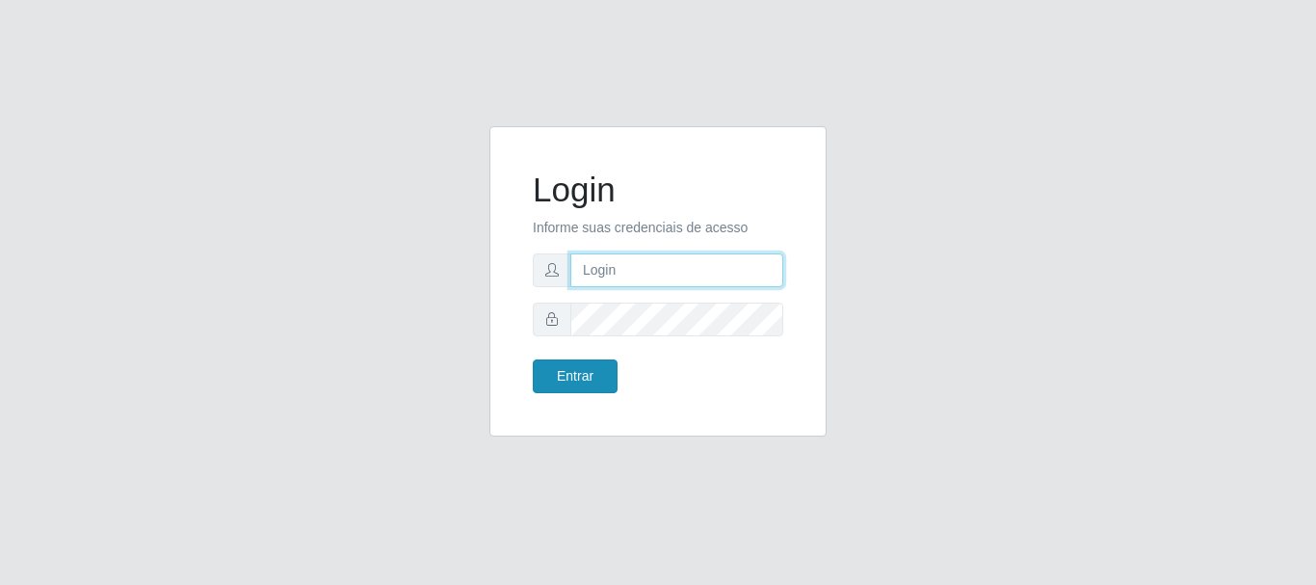
type input "caio@B1"
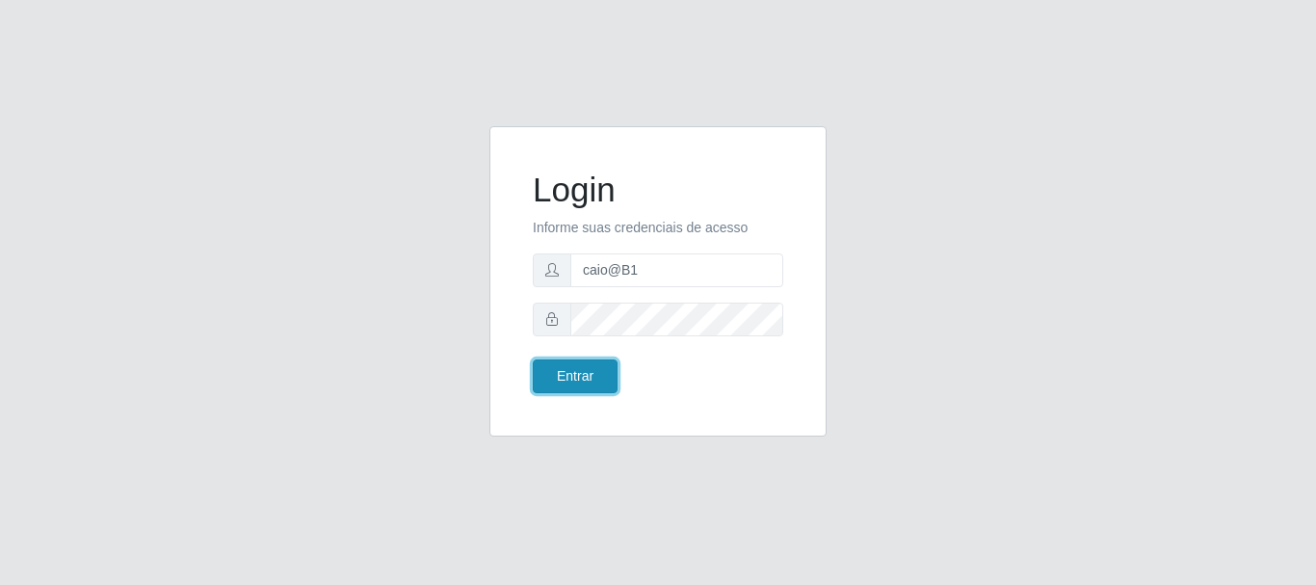
click at [582, 374] on button "Entrar" at bounding box center [575, 376] width 85 height 34
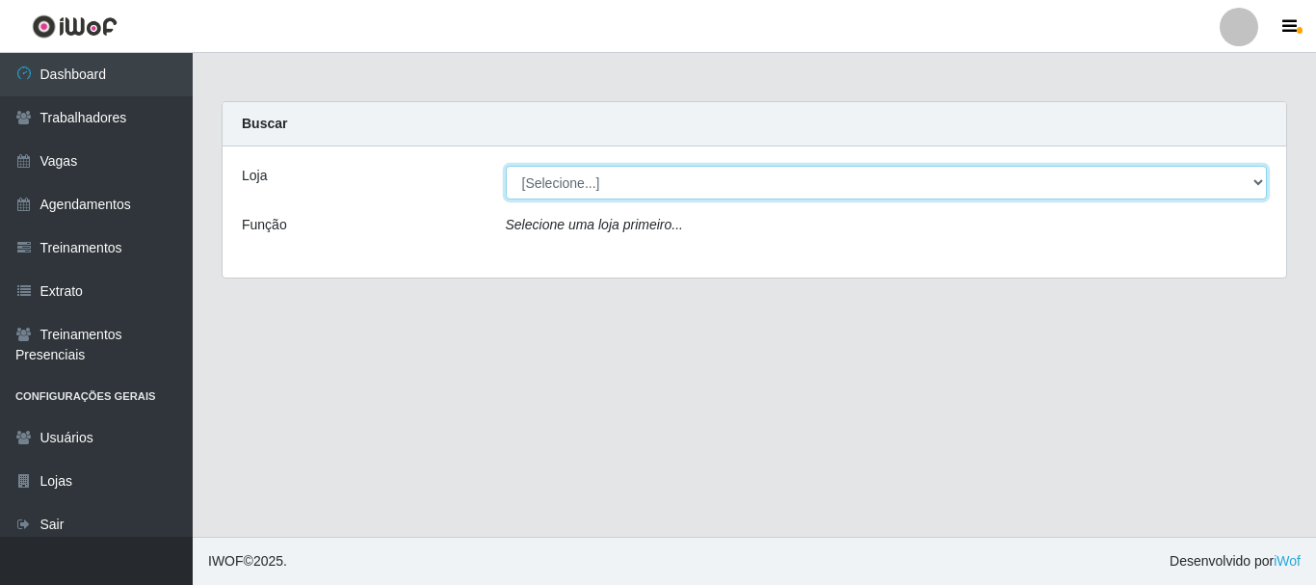
drag, startPoint x: 670, startPoint y: 186, endPoint x: 664, endPoint y: 197, distance: 12.1
click at [670, 186] on select "[Selecione...] Bemais Supermercados - B1 [GEOGRAPHIC_DATA]" at bounding box center [887, 183] width 762 height 34
select select "403"
click at [506, 166] on select "[Selecione...] Bemais Supermercados - B1 [GEOGRAPHIC_DATA]" at bounding box center [887, 183] width 762 height 34
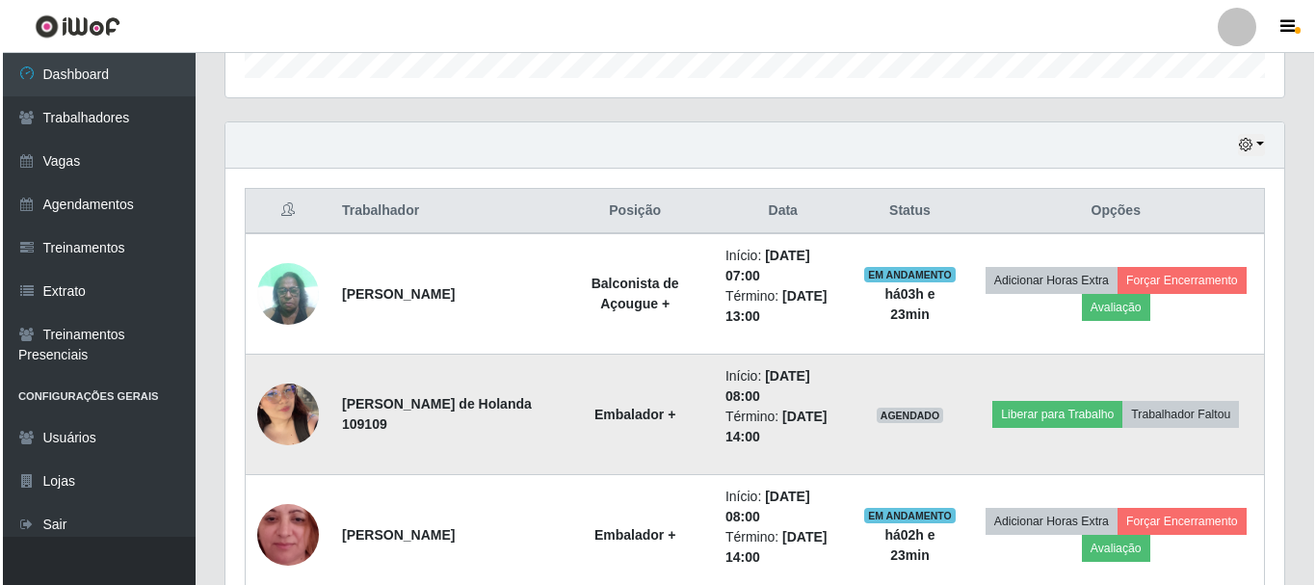
scroll to position [771, 0]
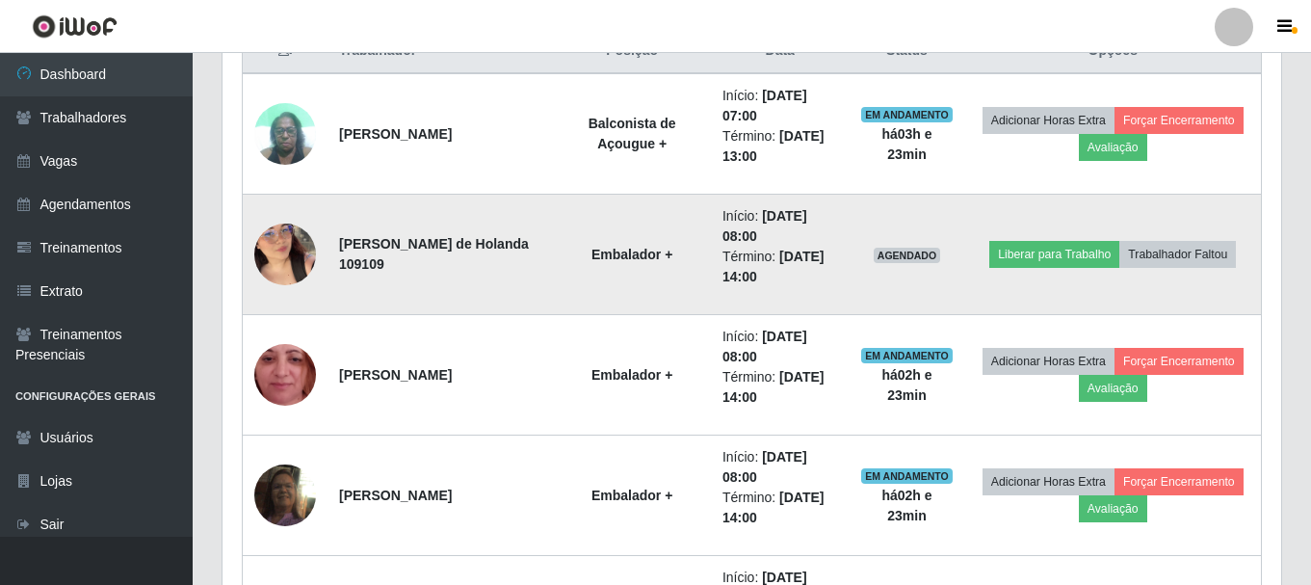
click at [289, 251] on img at bounding box center [285, 254] width 62 height 110
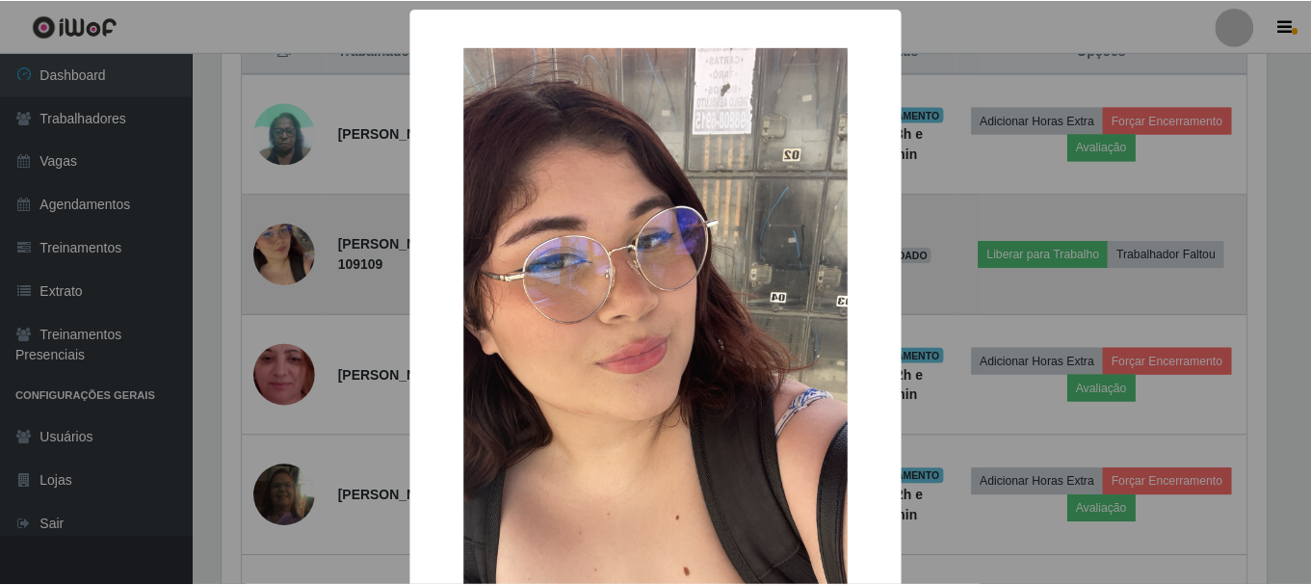
scroll to position [400, 1049]
click at [289, 251] on div "× OK Cancel" at bounding box center [658, 292] width 1316 height 585
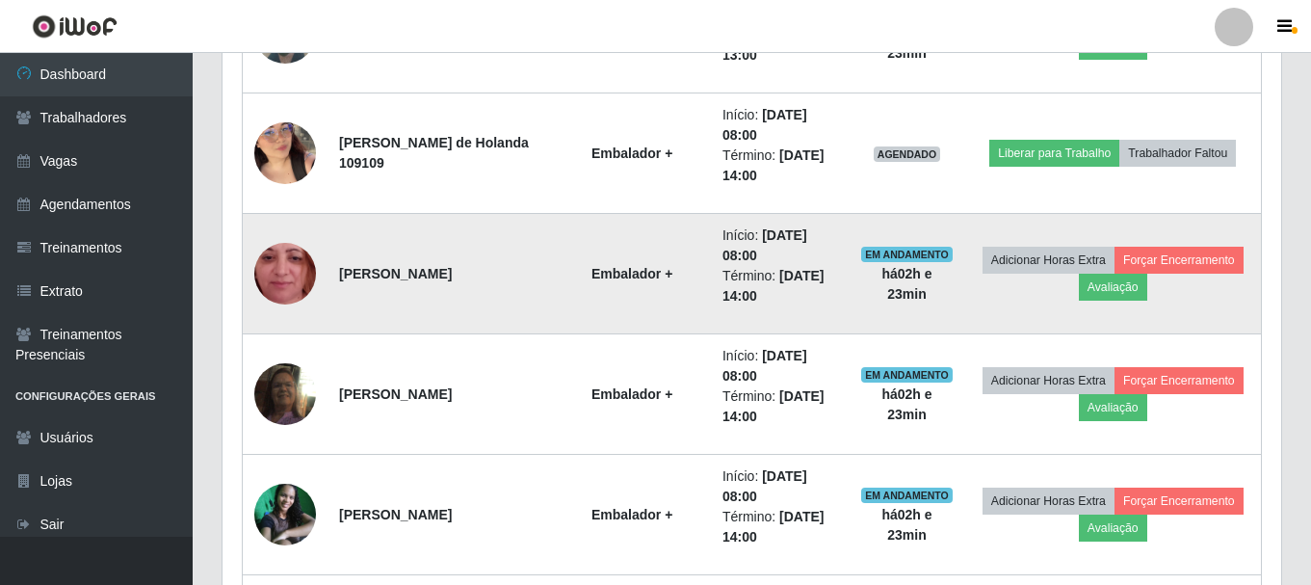
scroll to position [867, 0]
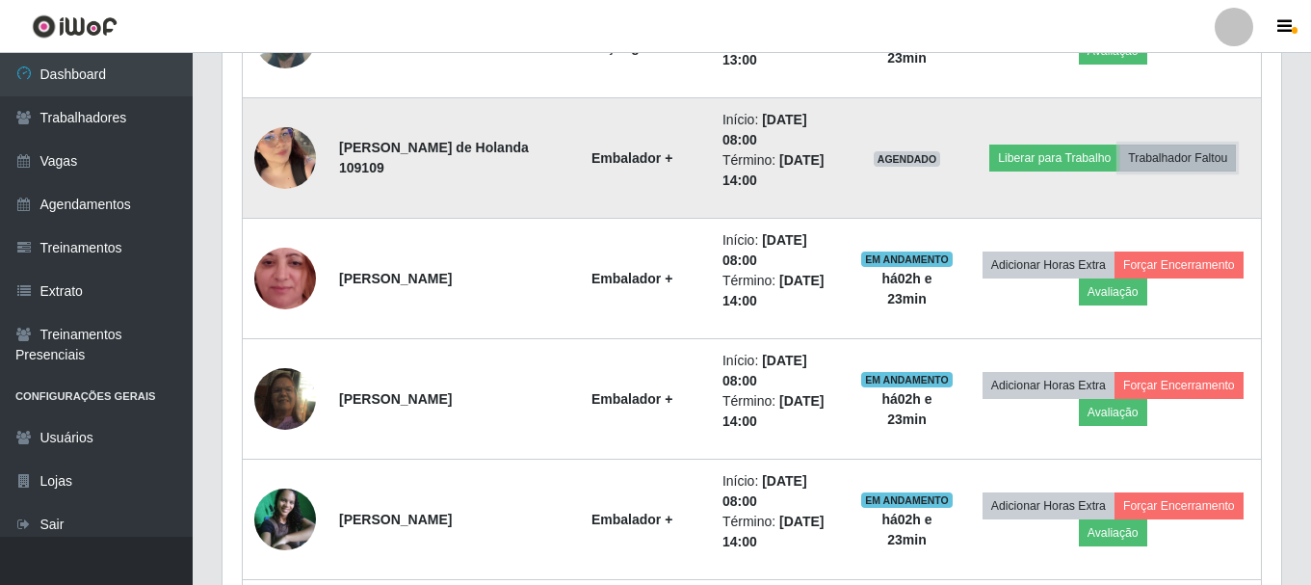
click at [1188, 160] on button "Trabalhador Faltou" at bounding box center [1177, 157] width 117 height 27
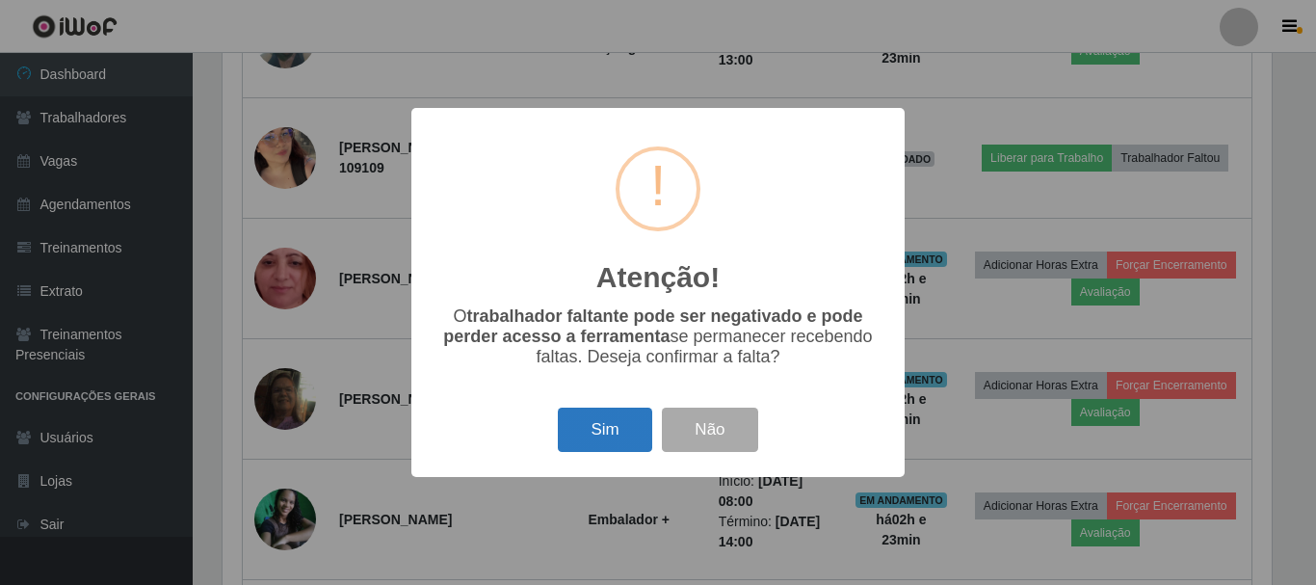
click at [609, 439] on button "Sim" at bounding box center [604, 429] width 93 height 45
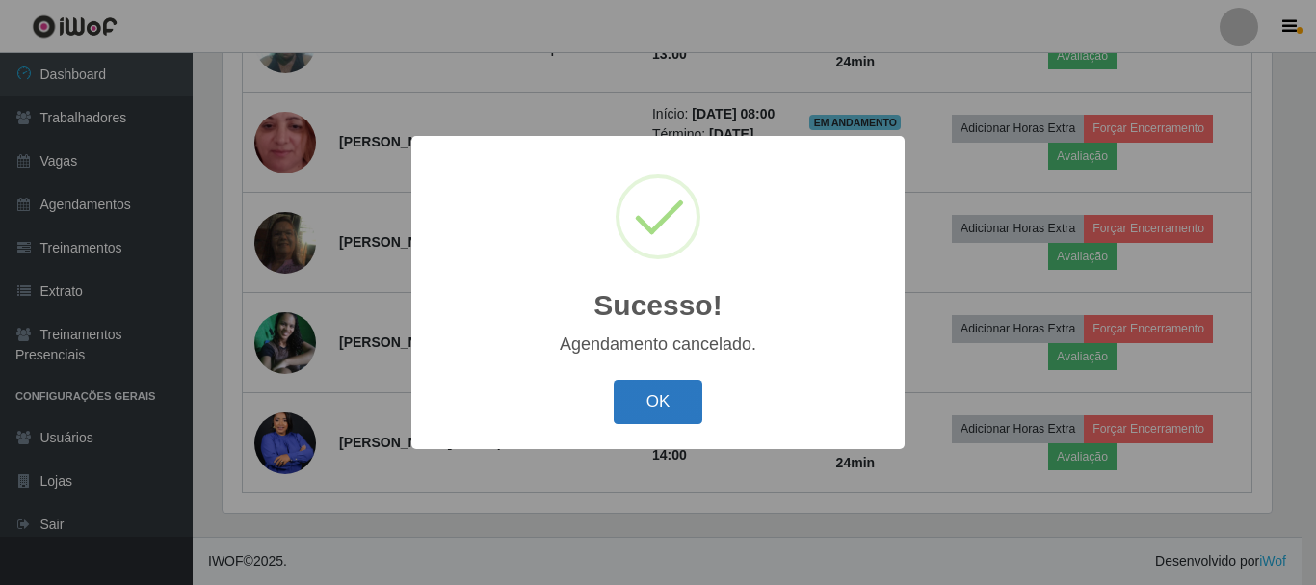
click at [670, 411] on button "OK" at bounding box center [659, 402] width 90 height 45
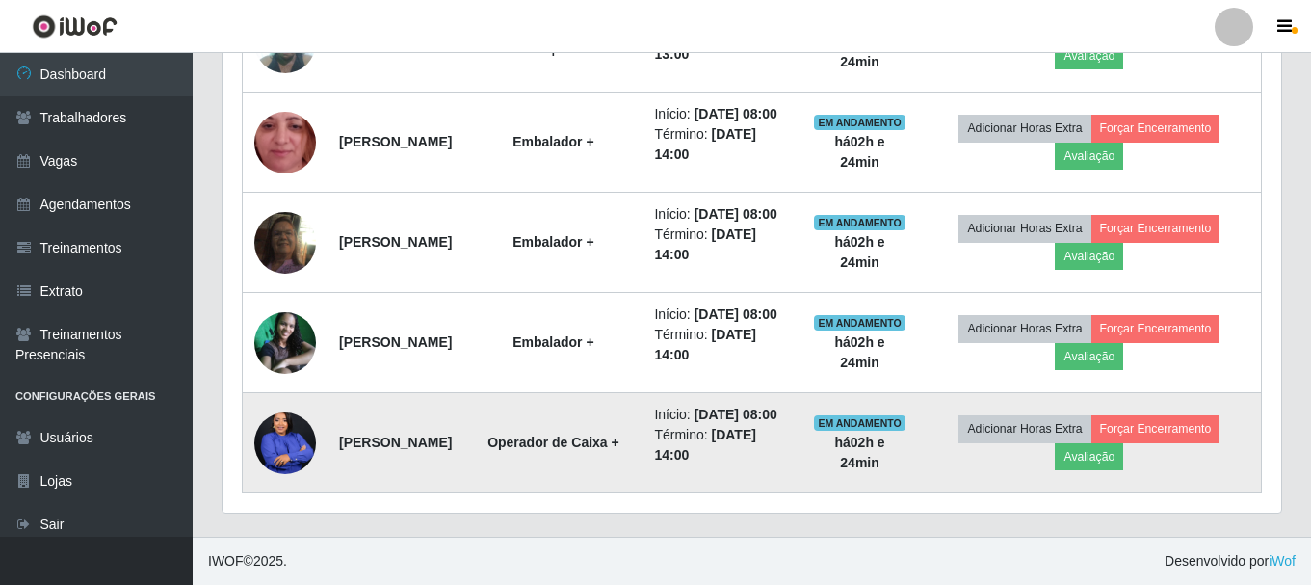
scroll to position [954, 0]
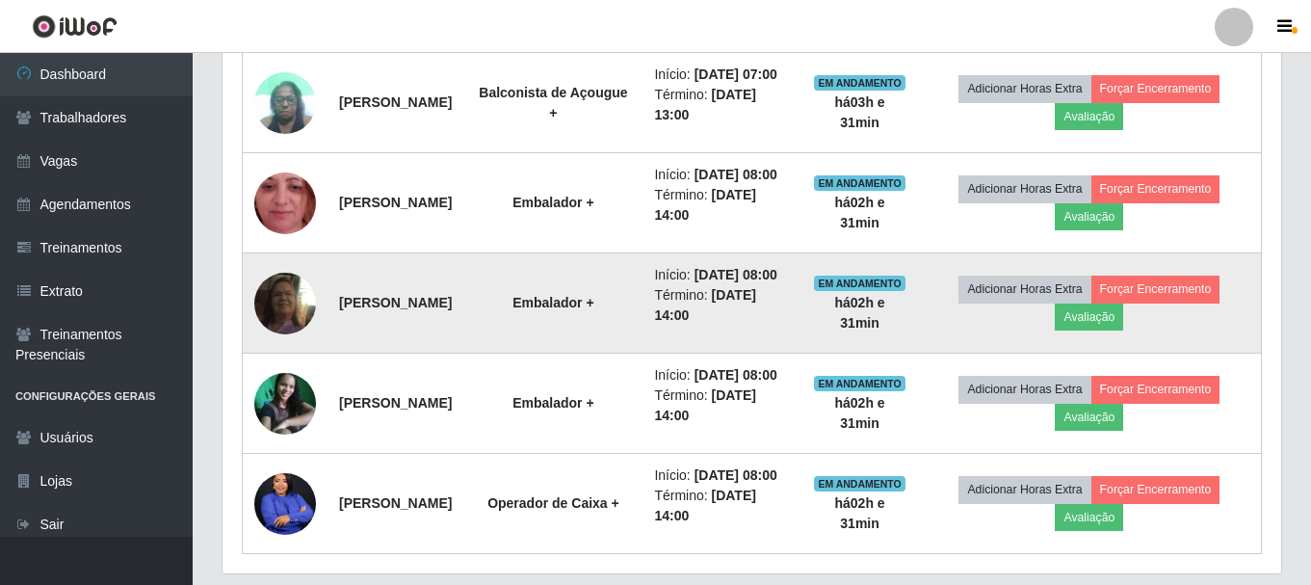
scroll to position [568, 0]
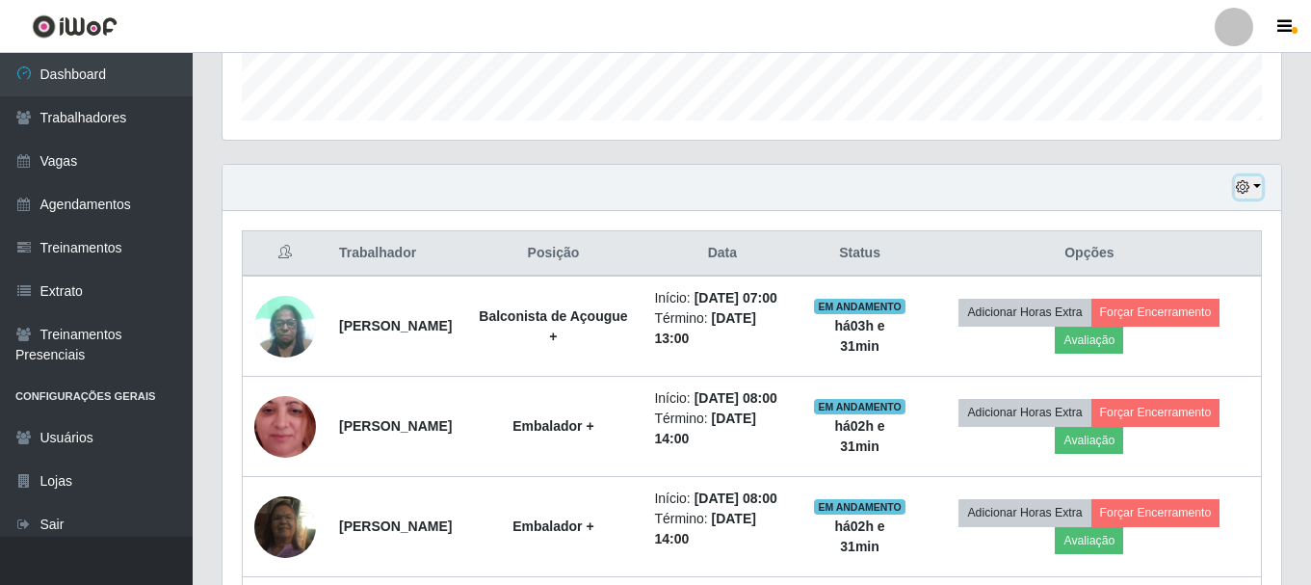
click at [1236, 183] on icon "button" at bounding box center [1242, 186] width 13 height 13
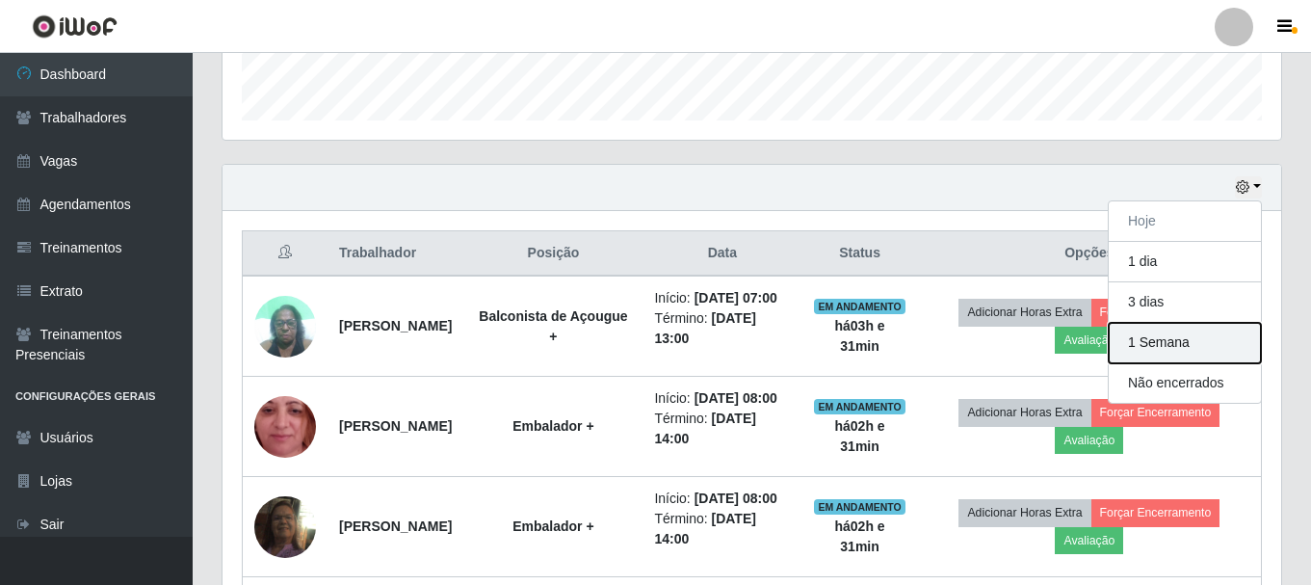
click at [1169, 341] on button "1 Semana" at bounding box center [1185, 343] width 152 height 40
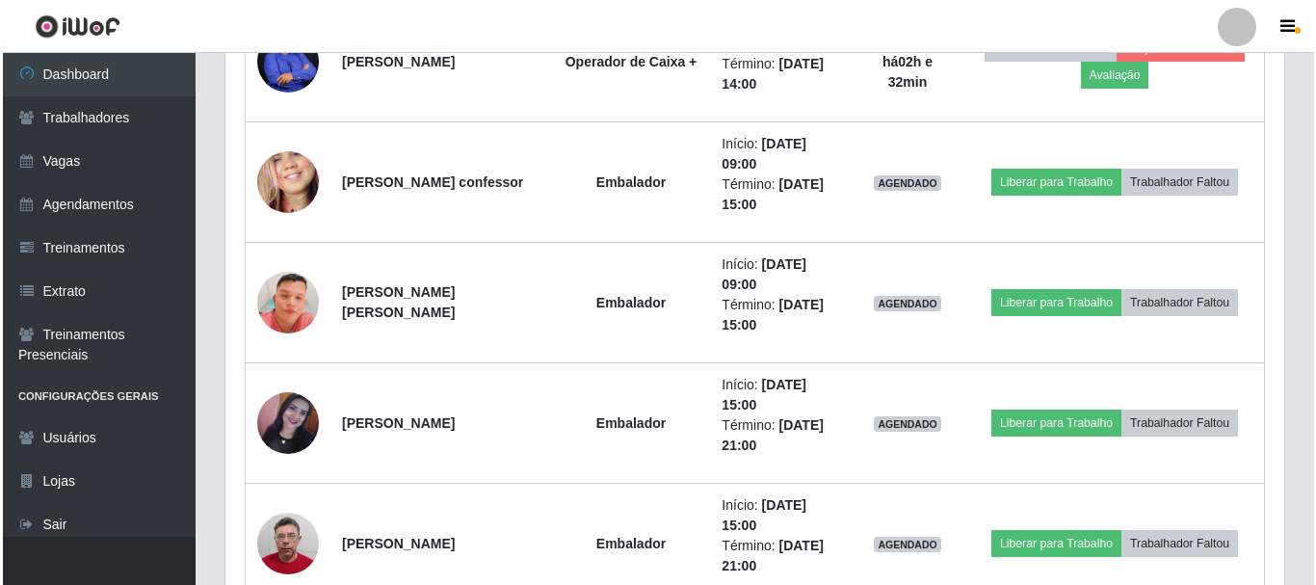
scroll to position [1339, 0]
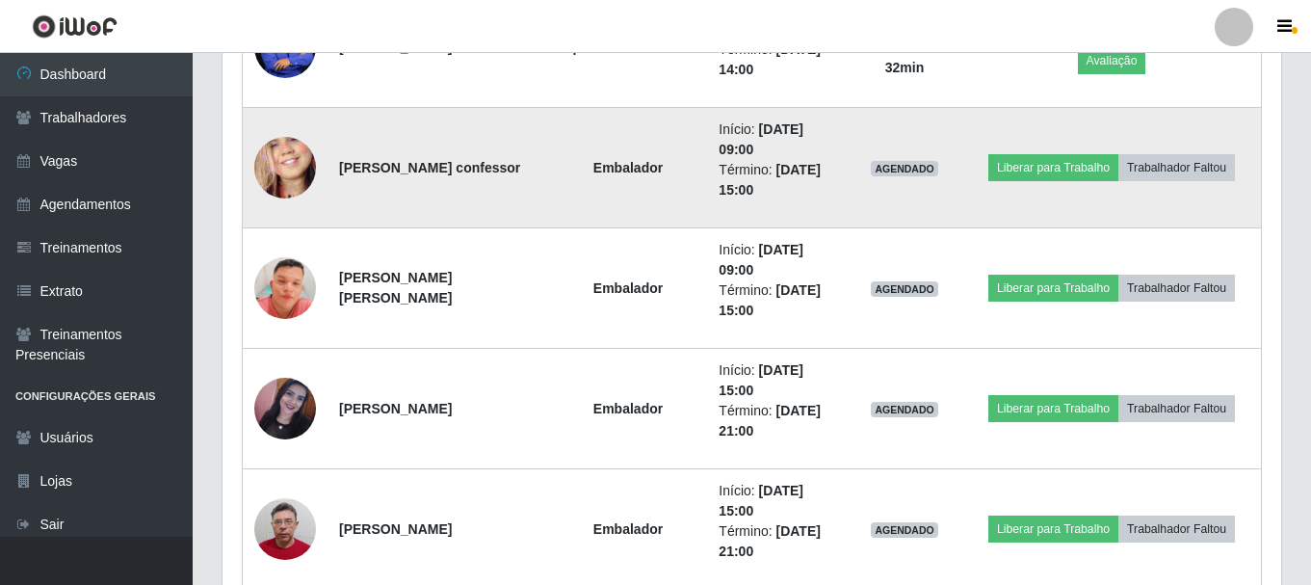
click at [298, 158] on img at bounding box center [285, 168] width 62 height 134
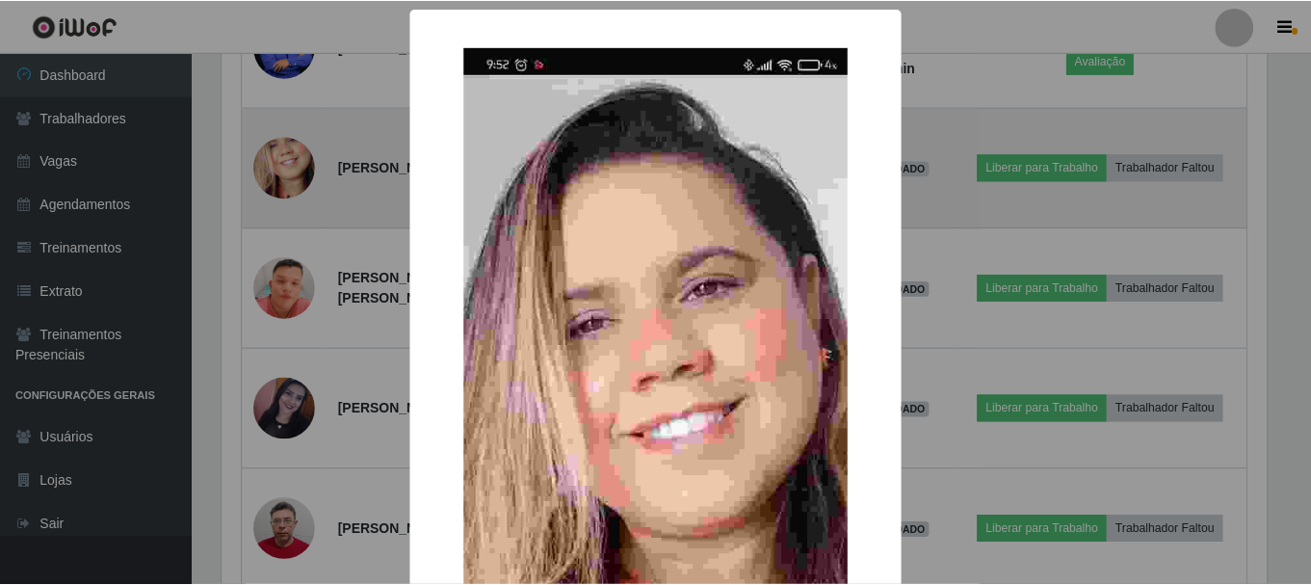
scroll to position [400, 1049]
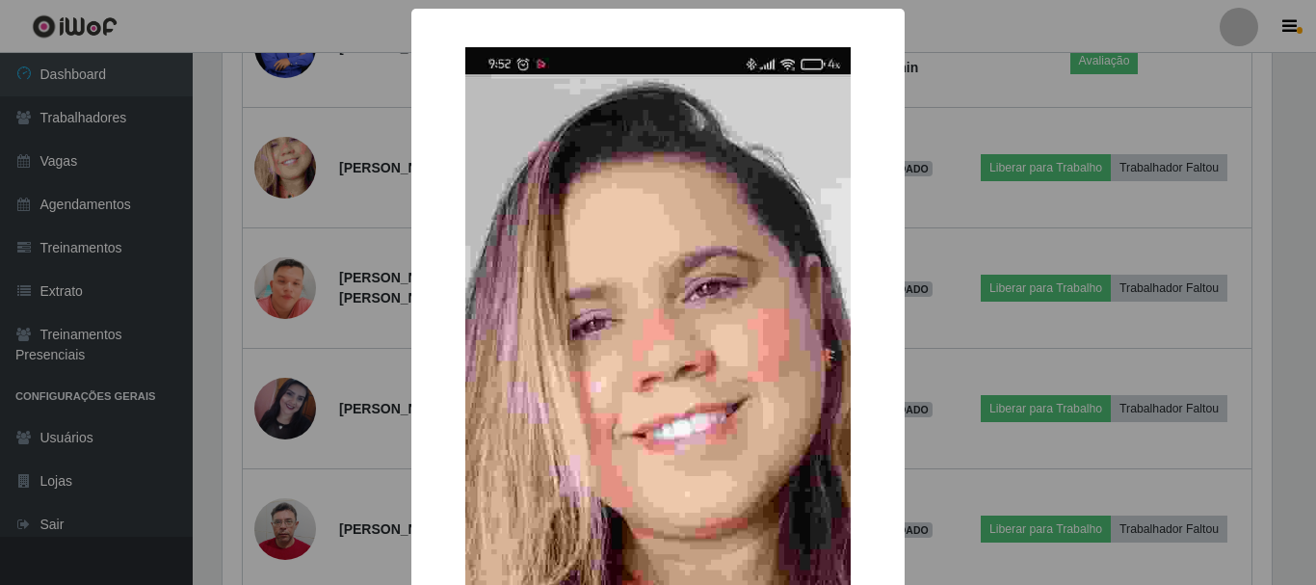
click at [317, 153] on div "× OK Cancel" at bounding box center [658, 292] width 1316 height 585
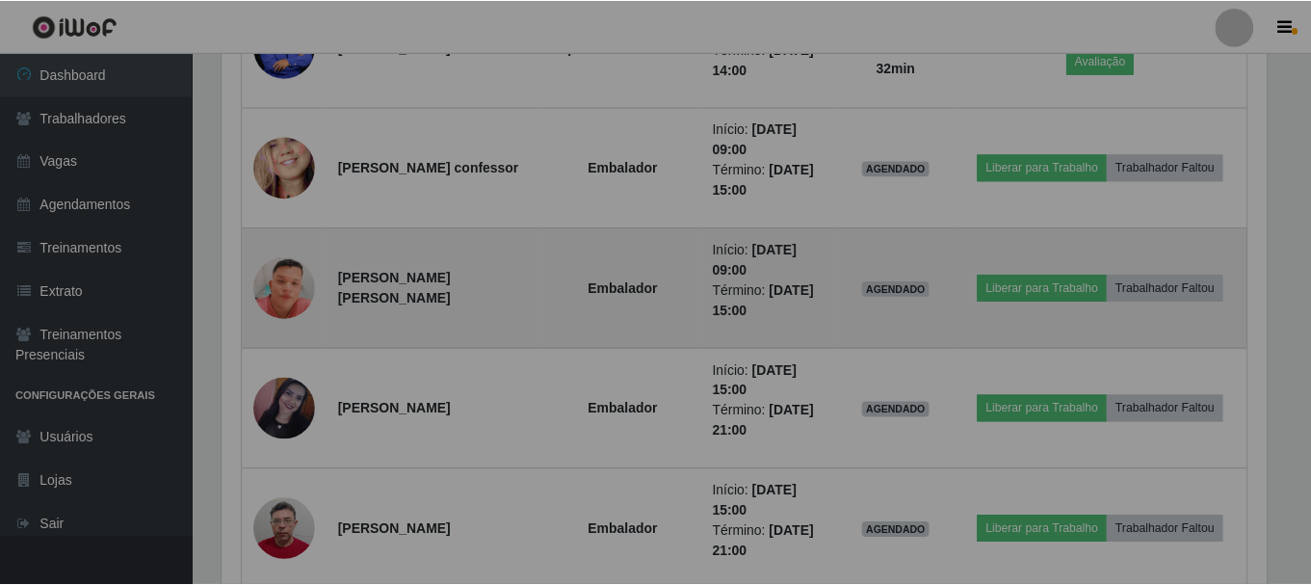
scroll to position [400, 1059]
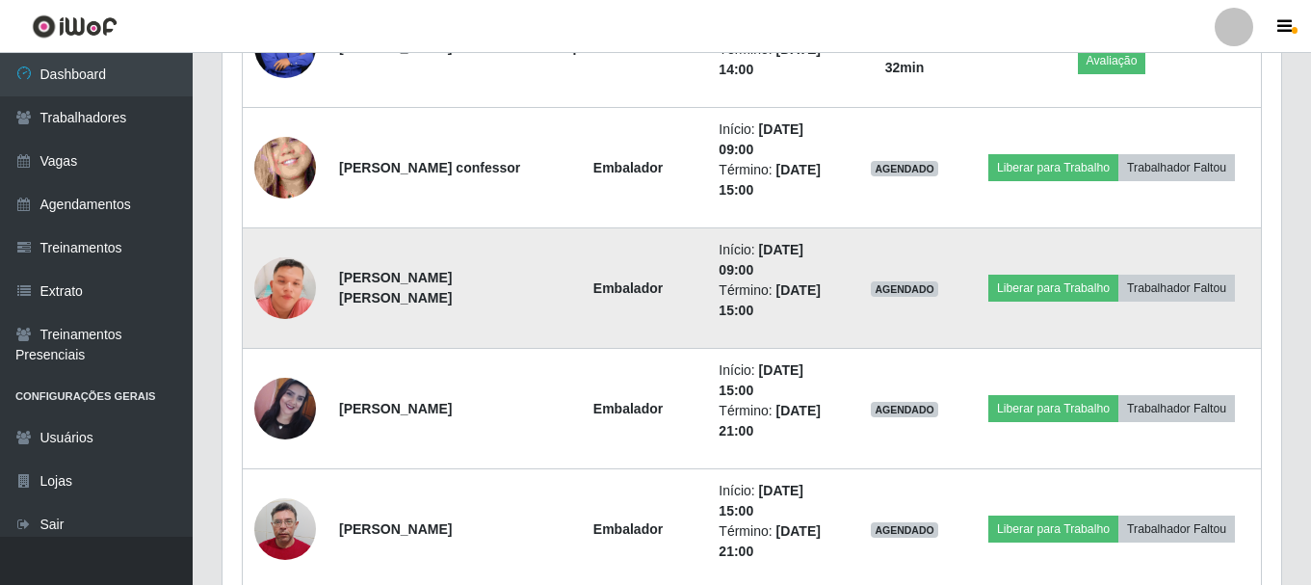
click at [280, 289] on img at bounding box center [285, 288] width 62 height 141
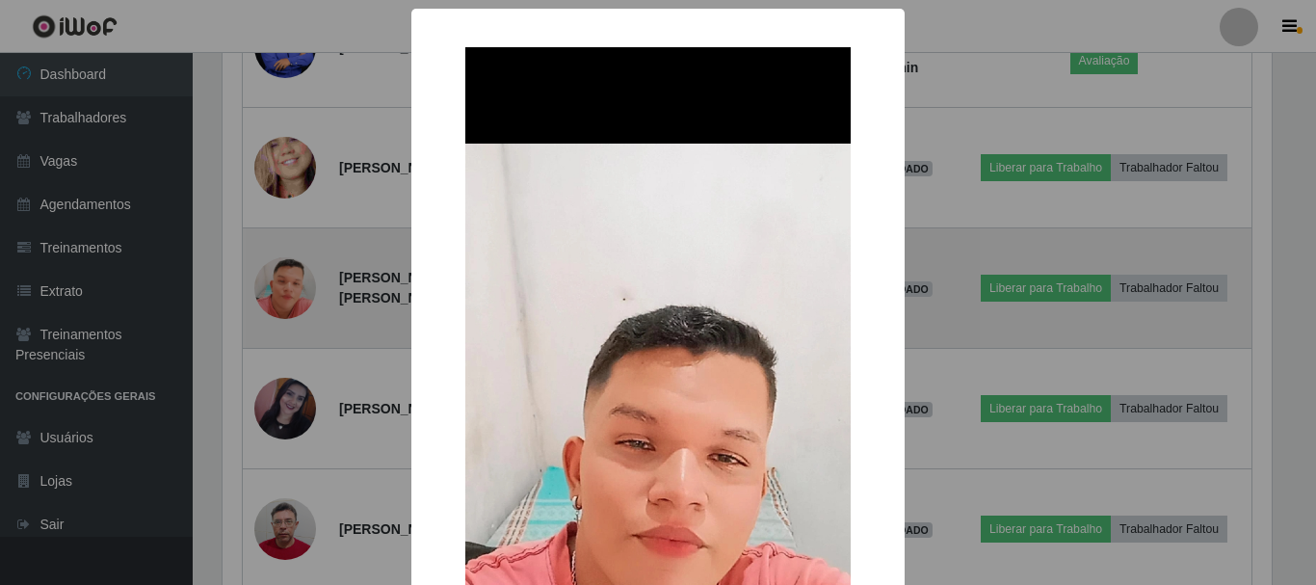
scroll to position [96, 0]
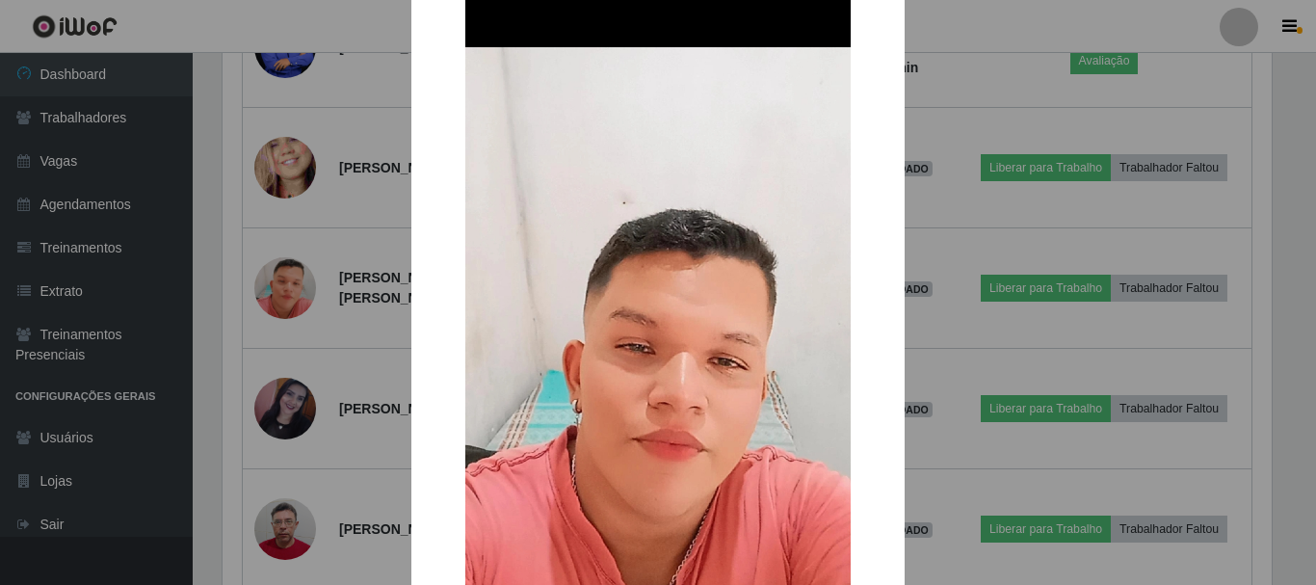
click at [284, 285] on div "× OK Cancel" at bounding box center [658, 292] width 1316 height 585
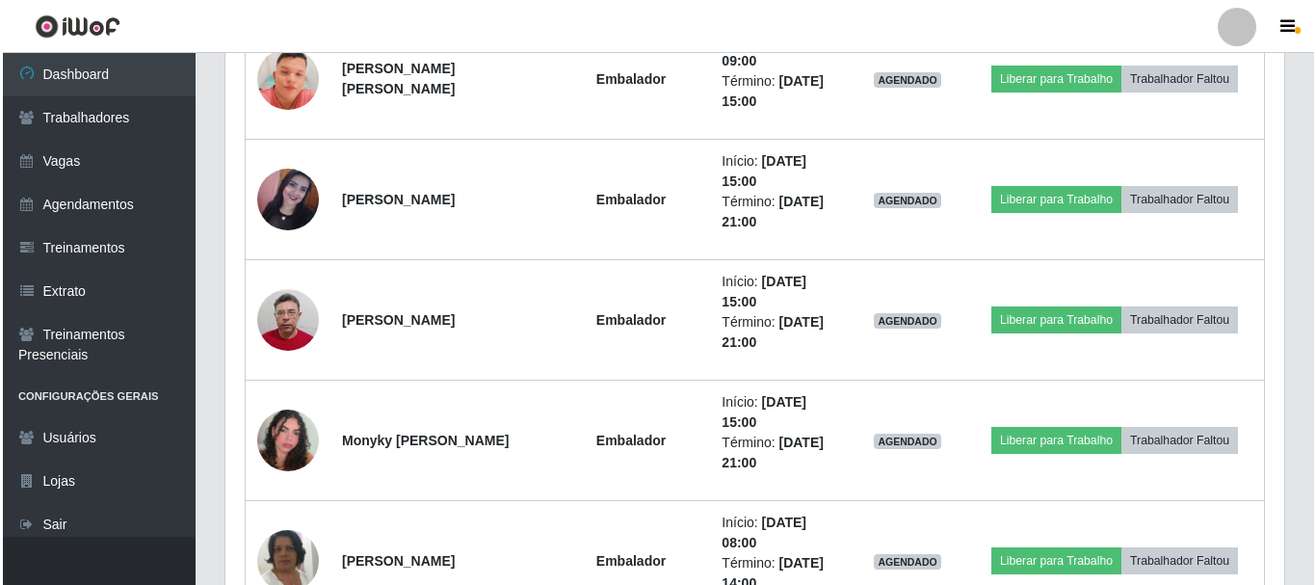
scroll to position [1628, 0]
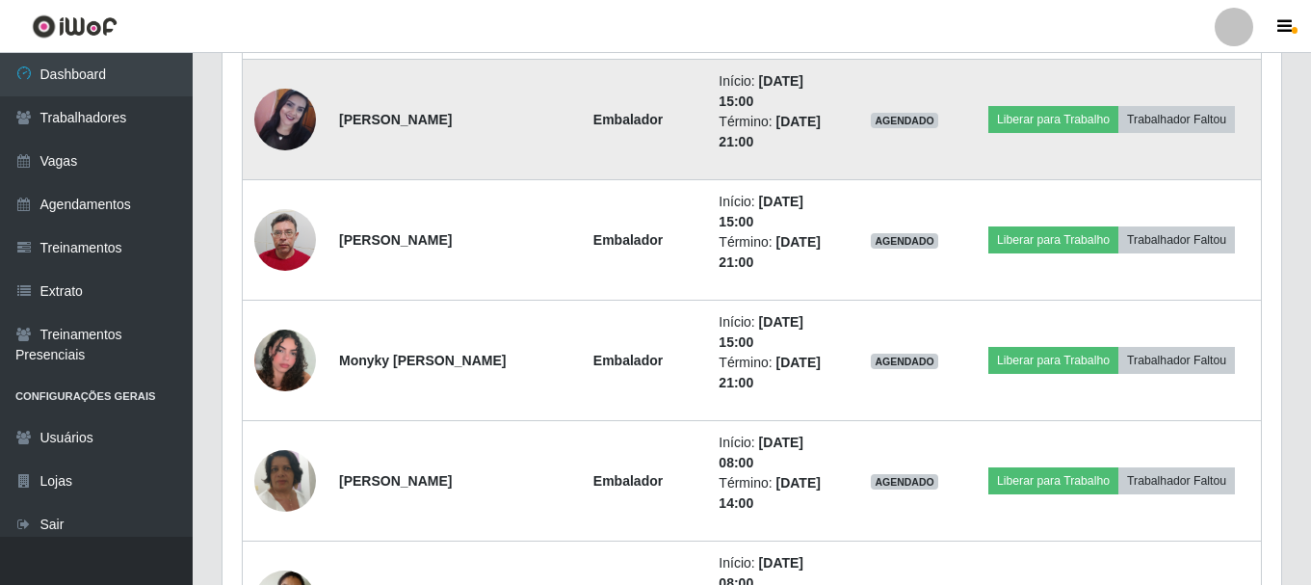
click at [291, 144] on img at bounding box center [285, 120] width 62 height 62
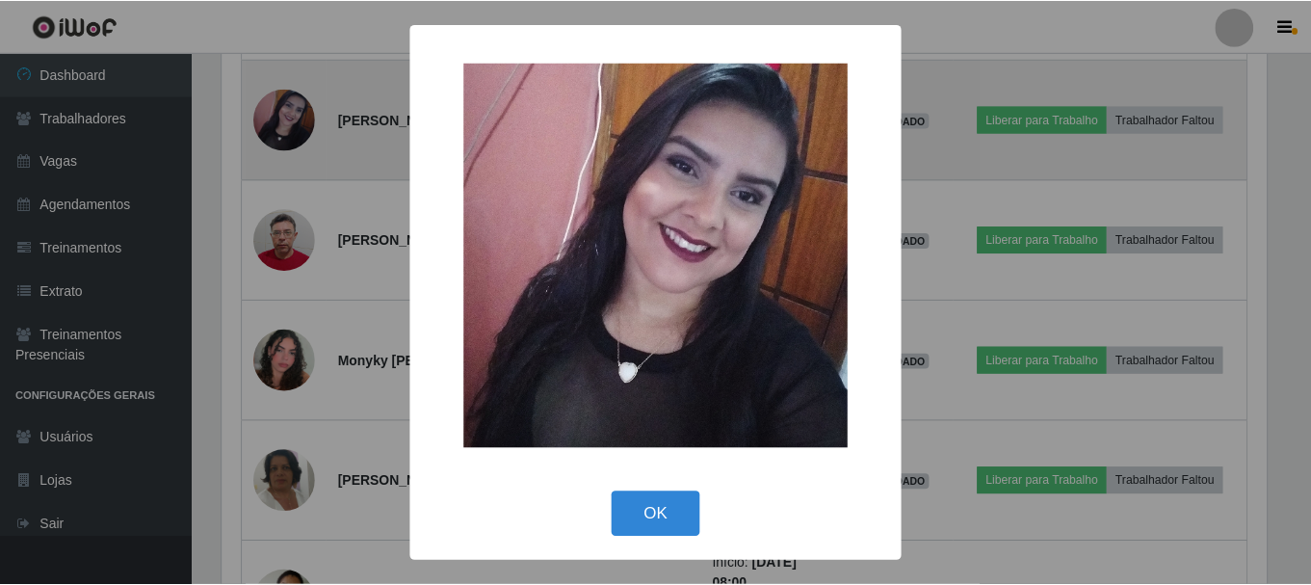
scroll to position [400, 1049]
click at [291, 144] on div "× OK Cancel" at bounding box center [658, 292] width 1316 height 585
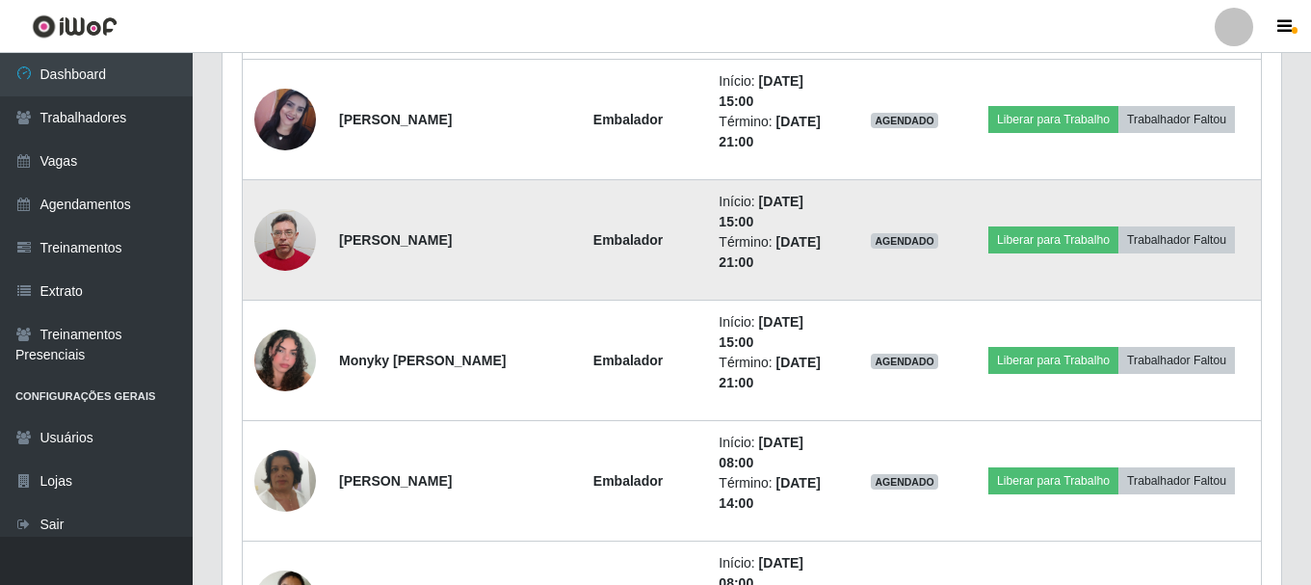
scroll to position [400, 1059]
click at [280, 251] on img at bounding box center [285, 240] width 62 height 82
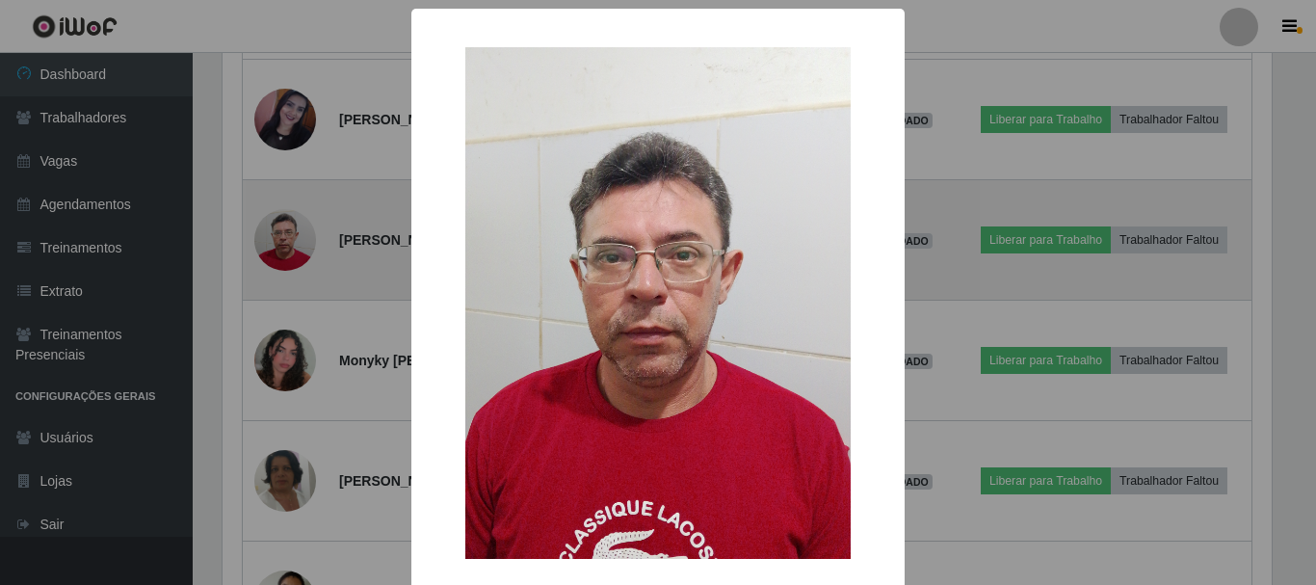
click at [280, 251] on div "× OK Cancel" at bounding box center [658, 292] width 1316 height 585
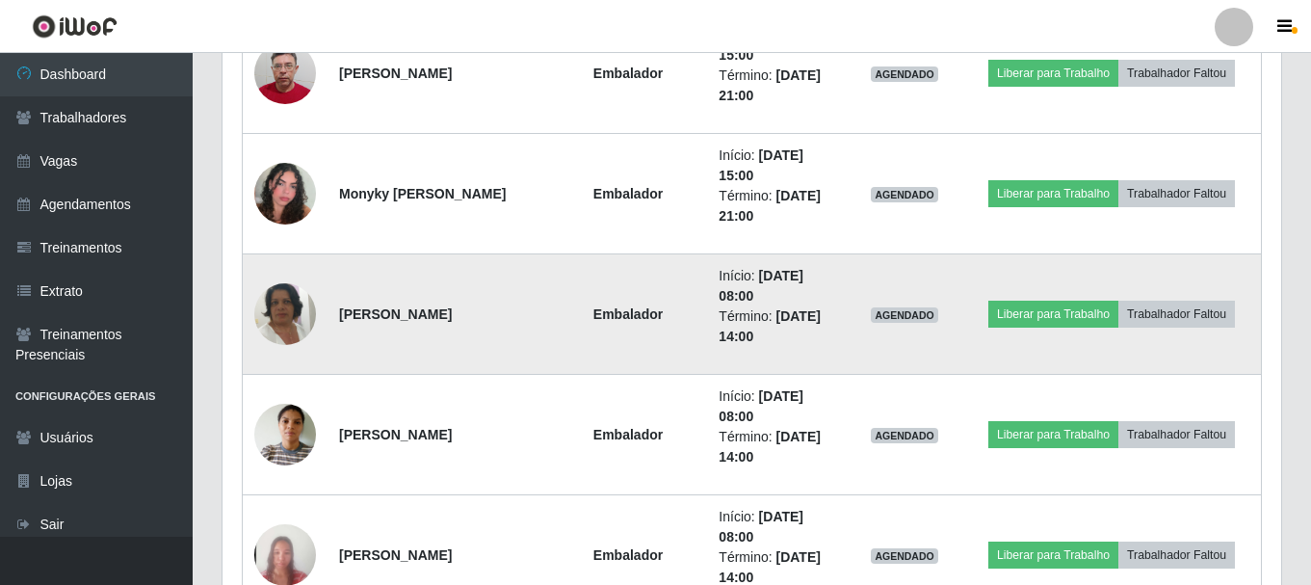
scroll to position [1821, 0]
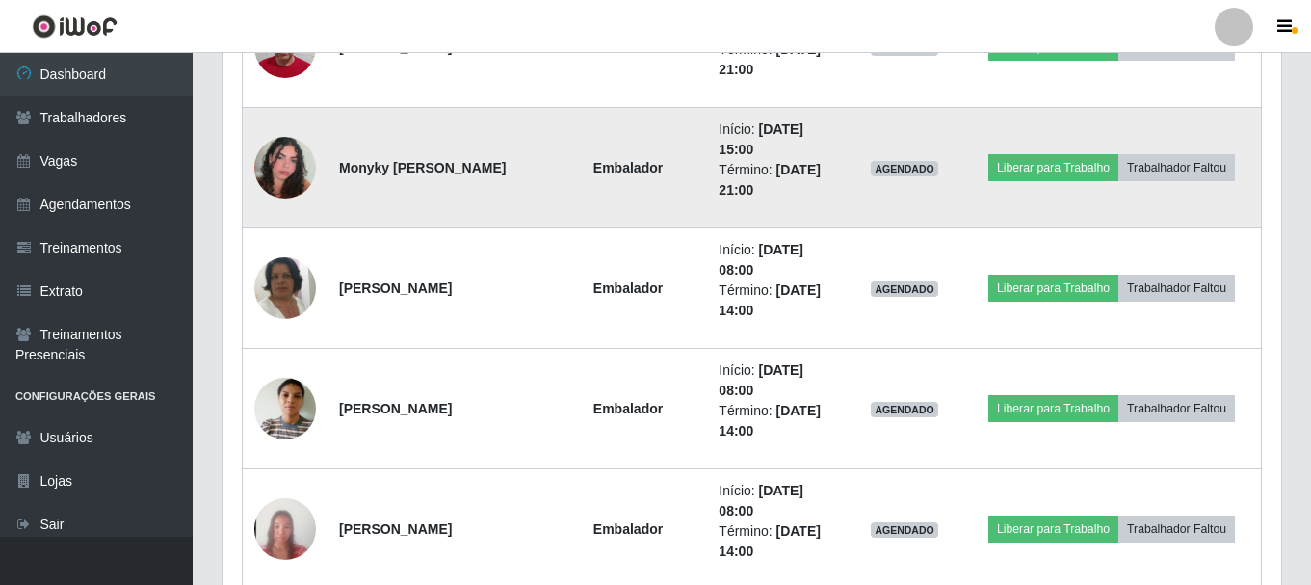
click at [282, 201] on td at bounding box center [286, 168] width 86 height 120
click at [282, 188] on img at bounding box center [285, 168] width 62 height 110
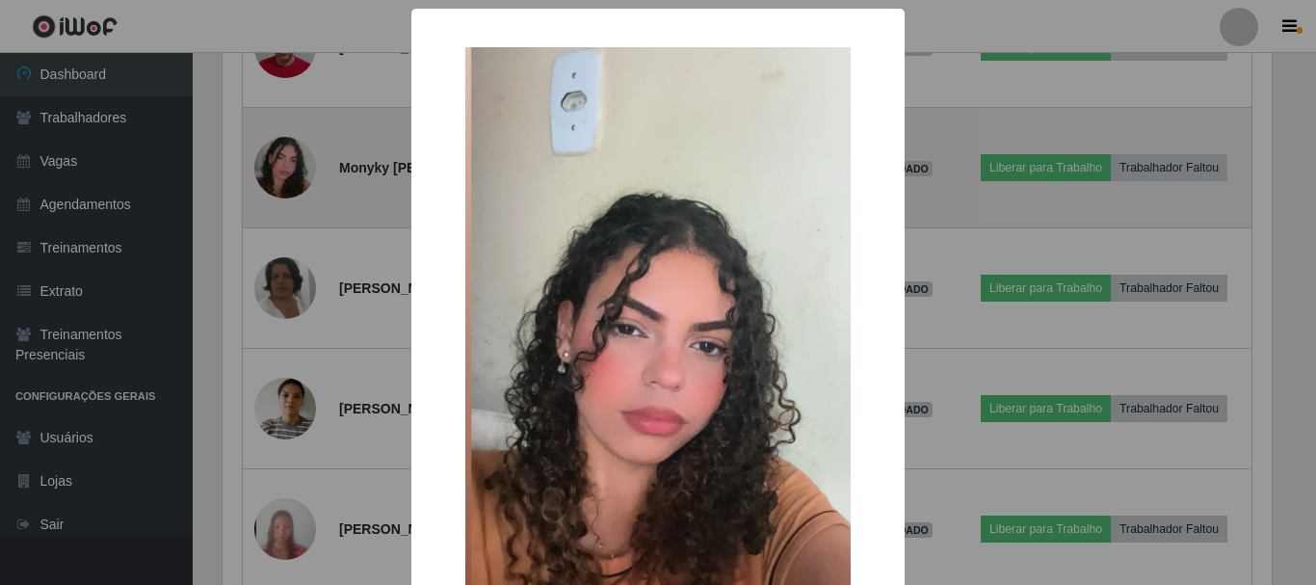
click at [282, 188] on div "× OK Cancel" at bounding box center [658, 292] width 1316 height 585
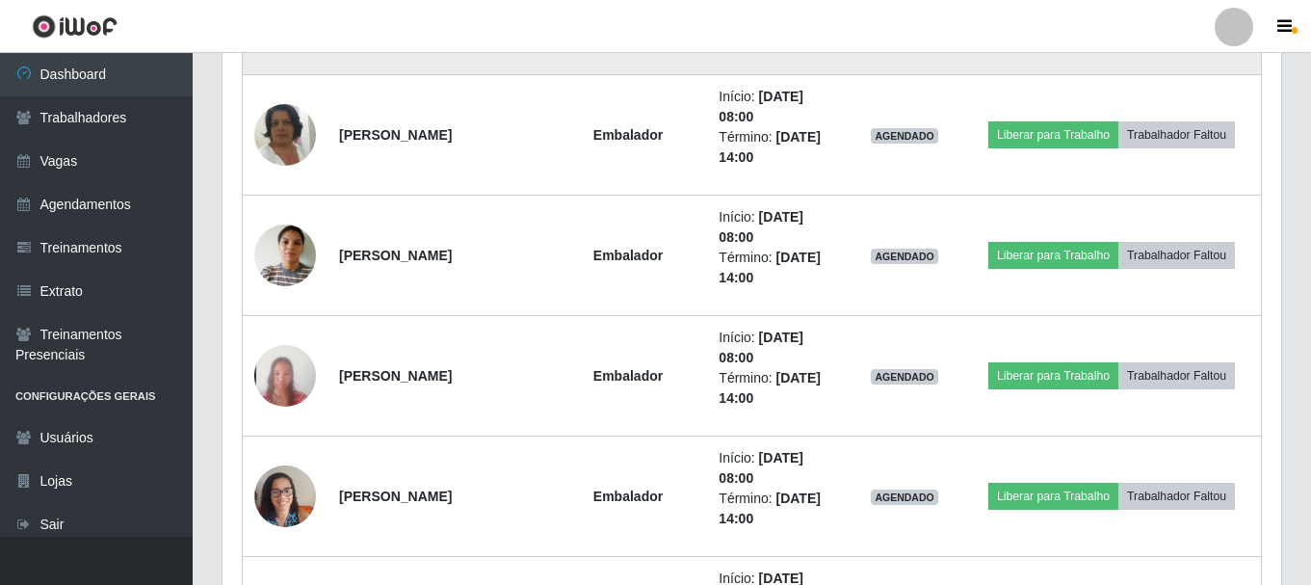
scroll to position [2013, 0]
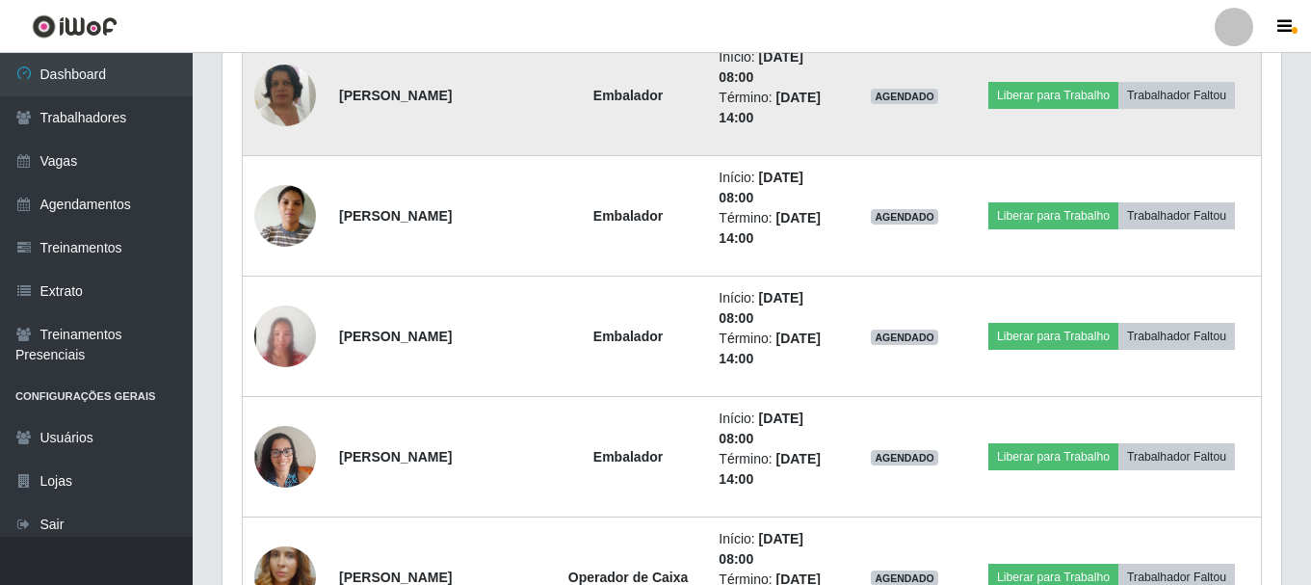
click at [284, 99] on img at bounding box center [285, 95] width 62 height 110
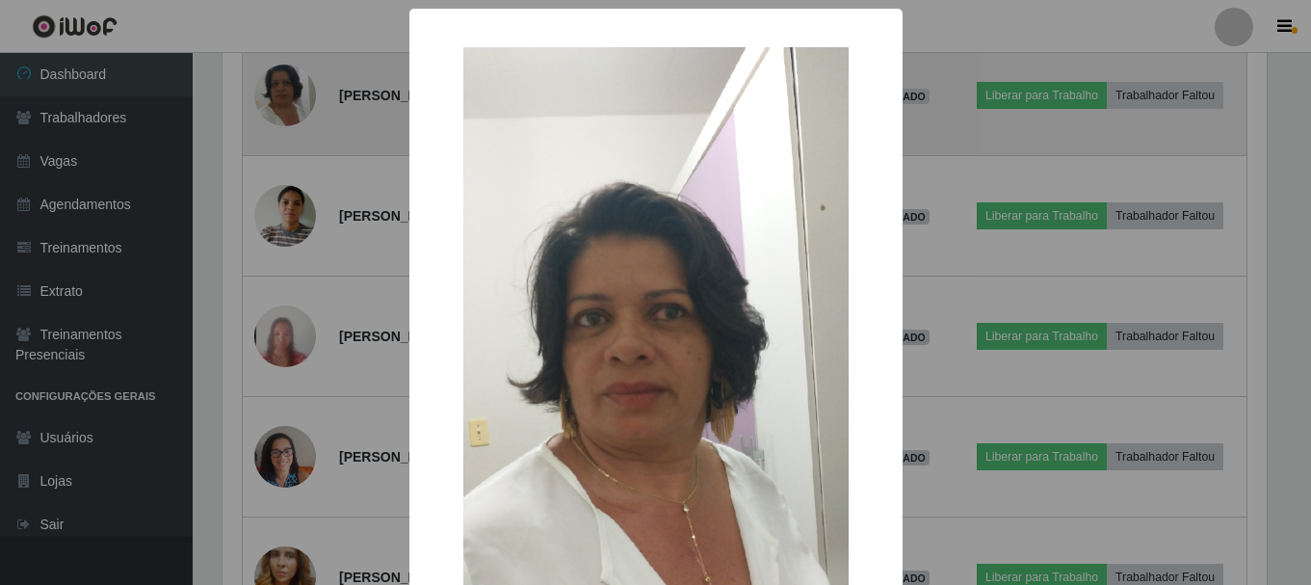
scroll to position [0, 0]
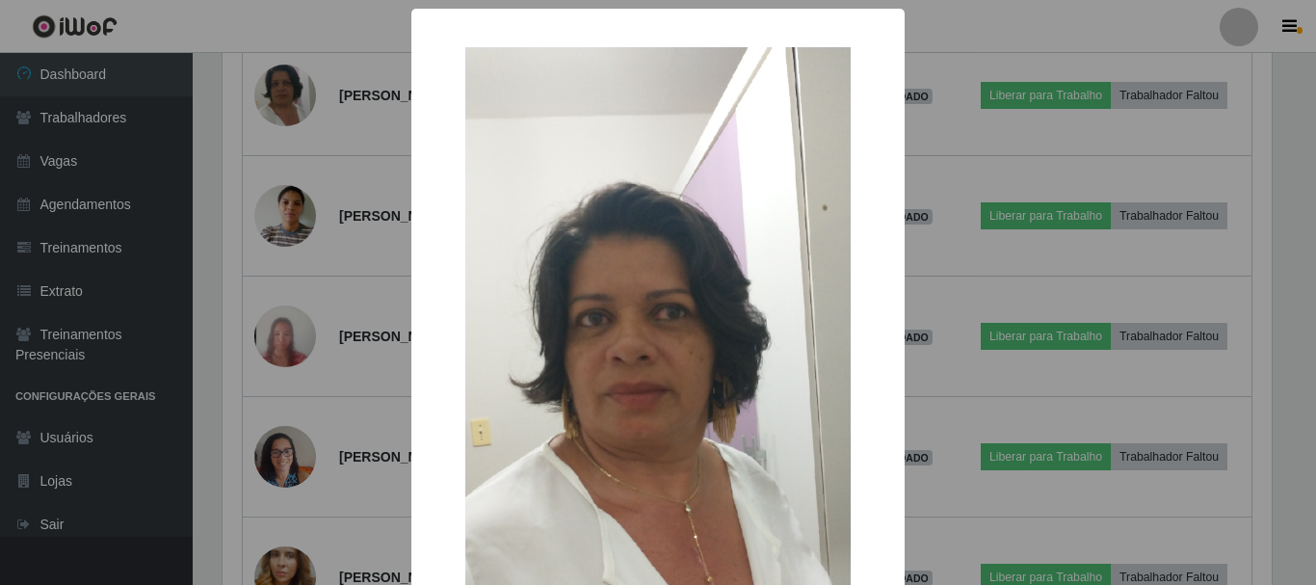
click at [285, 99] on div "× OK Cancel" at bounding box center [658, 292] width 1316 height 585
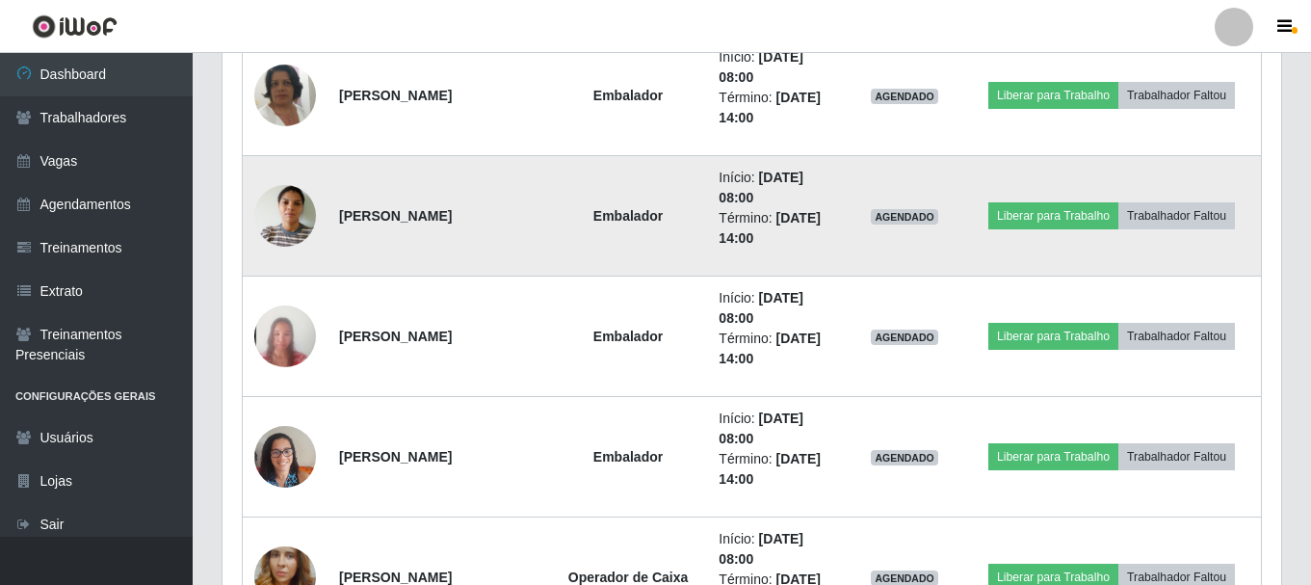
click at [277, 226] on img at bounding box center [285, 216] width 62 height 110
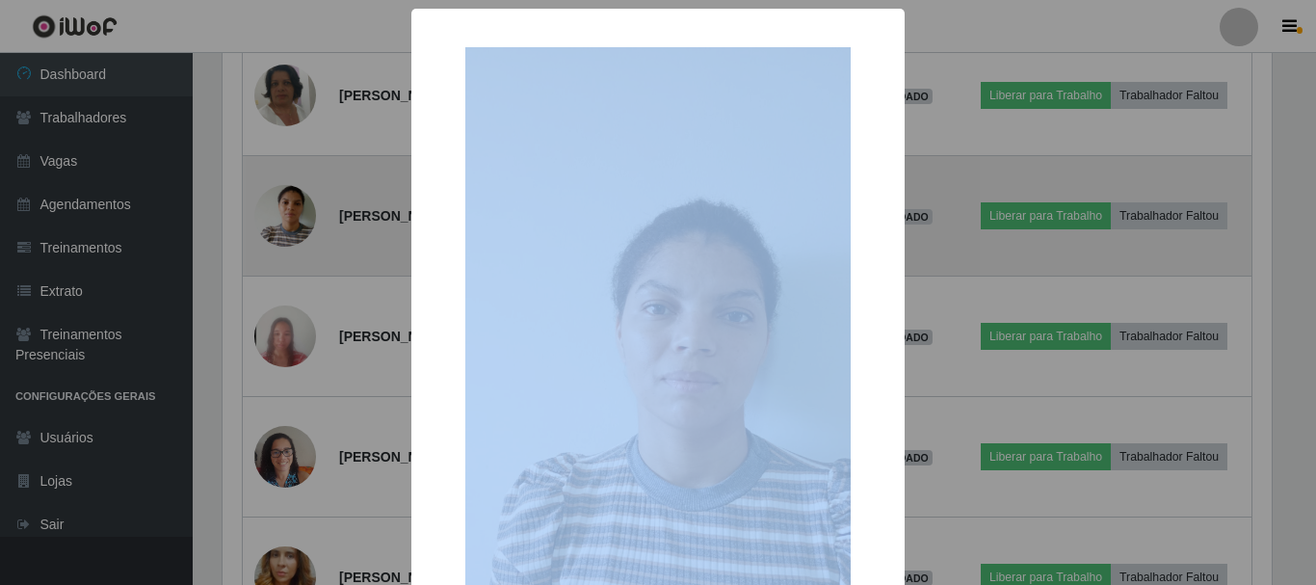
click at [277, 226] on div "× OK Cancel" at bounding box center [658, 292] width 1316 height 585
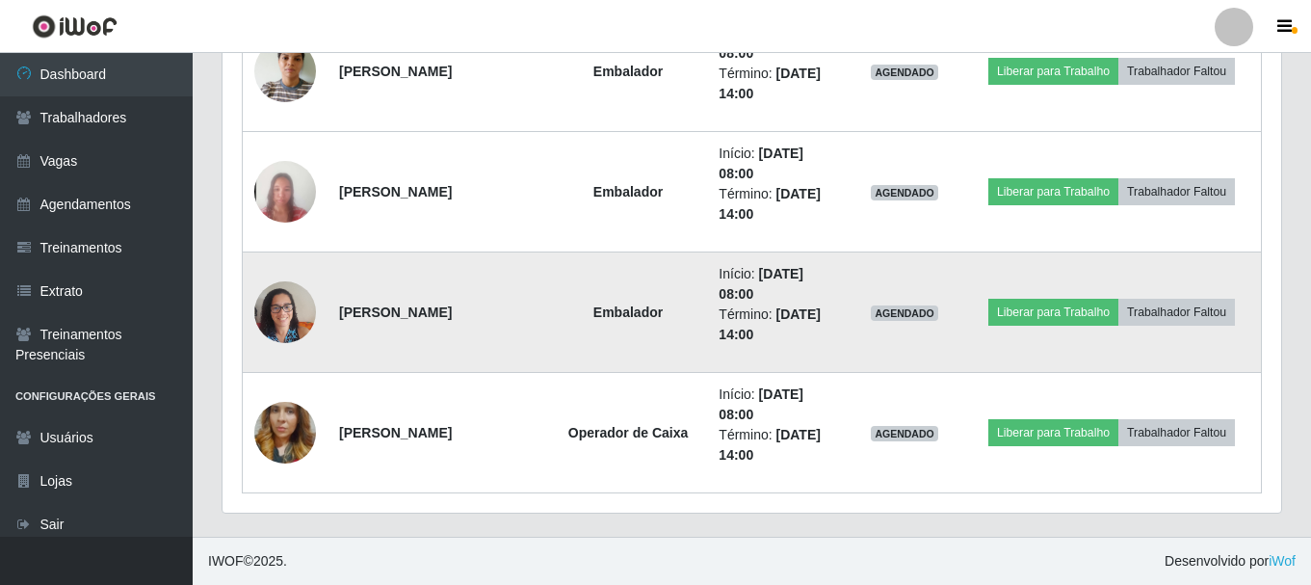
click at [286, 302] on img at bounding box center [285, 312] width 62 height 82
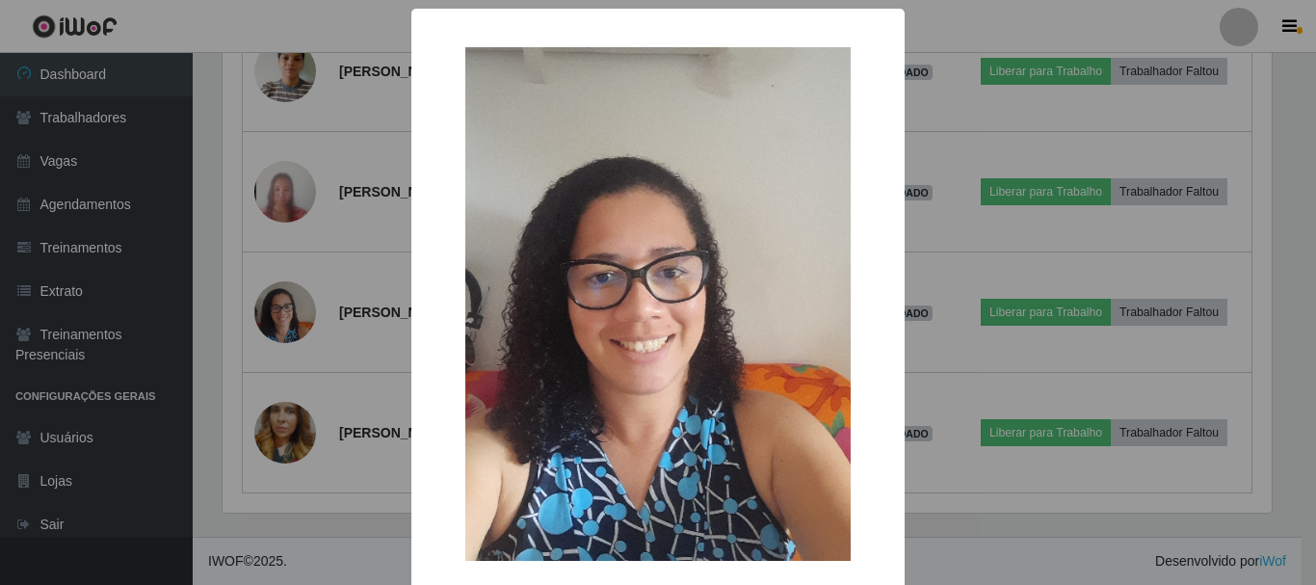
click at [285, 301] on div "× OK Cancel" at bounding box center [658, 292] width 1316 height 585
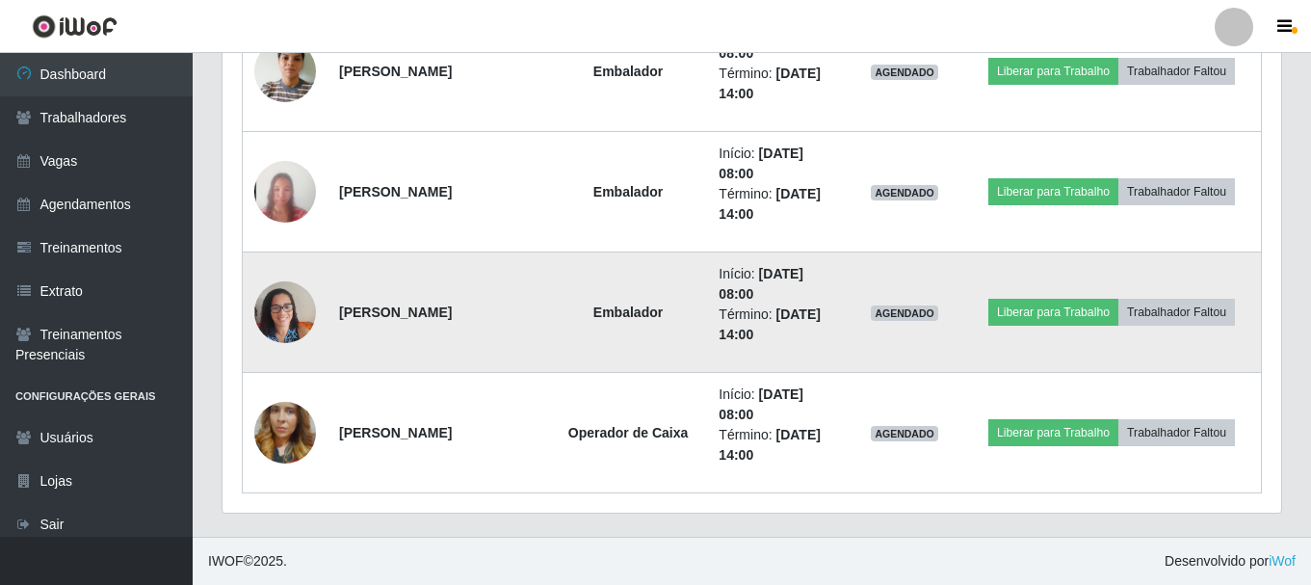
click at [314, 318] on img at bounding box center [285, 312] width 62 height 82
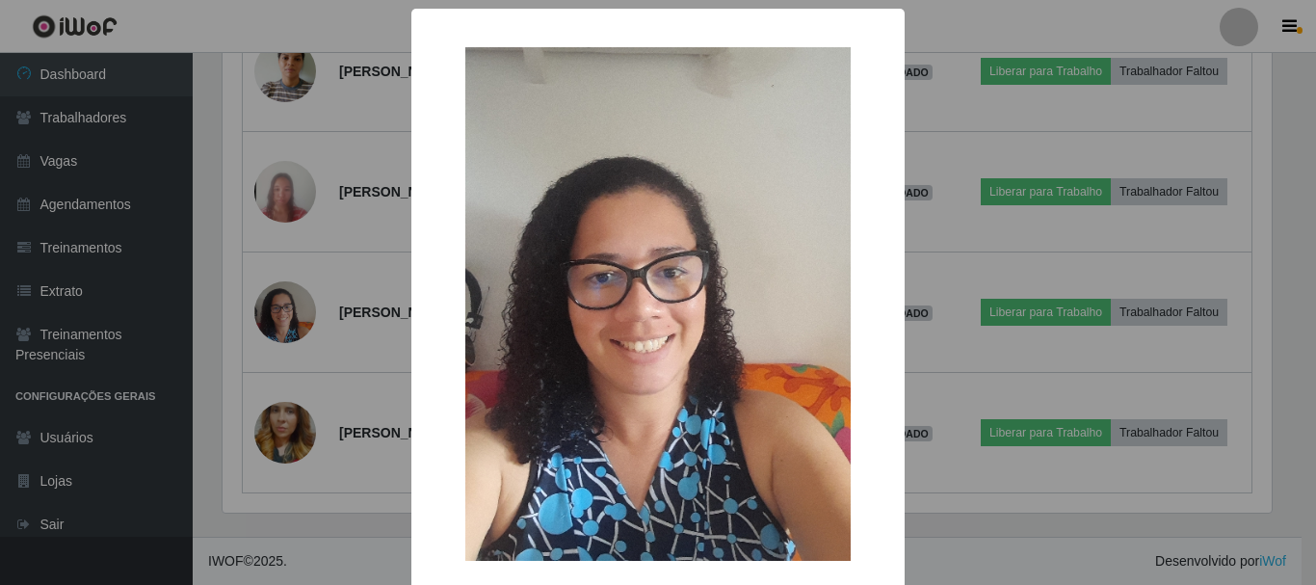
click at [313, 319] on div "× OK Cancel" at bounding box center [658, 292] width 1316 height 585
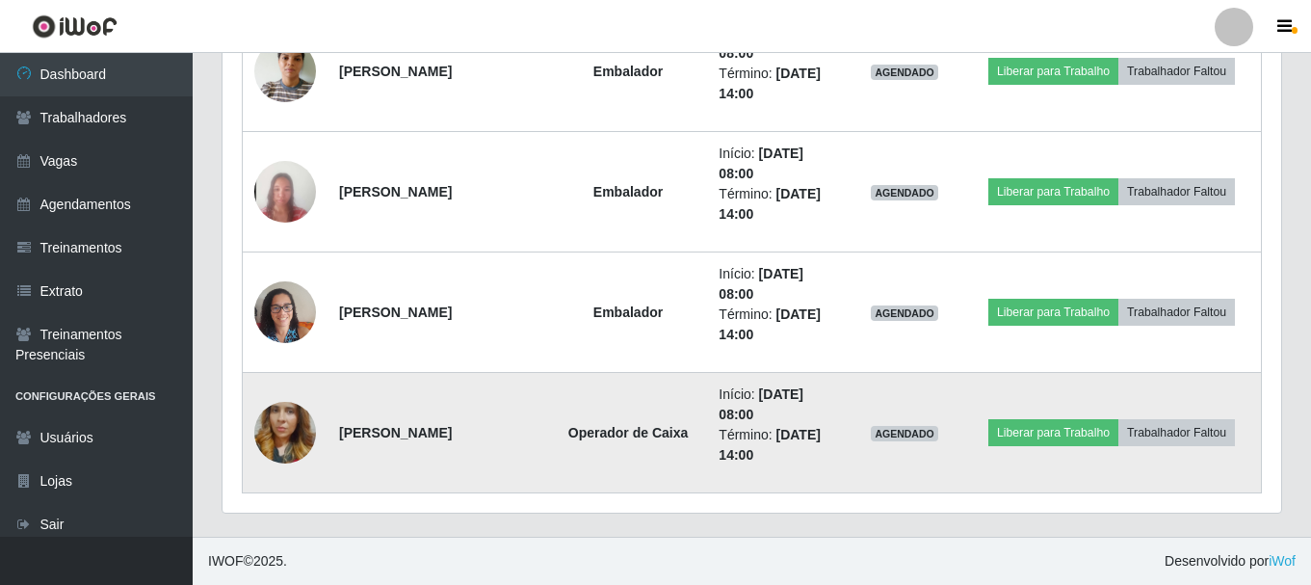
click at [290, 423] on img at bounding box center [285, 433] width 62 height 110
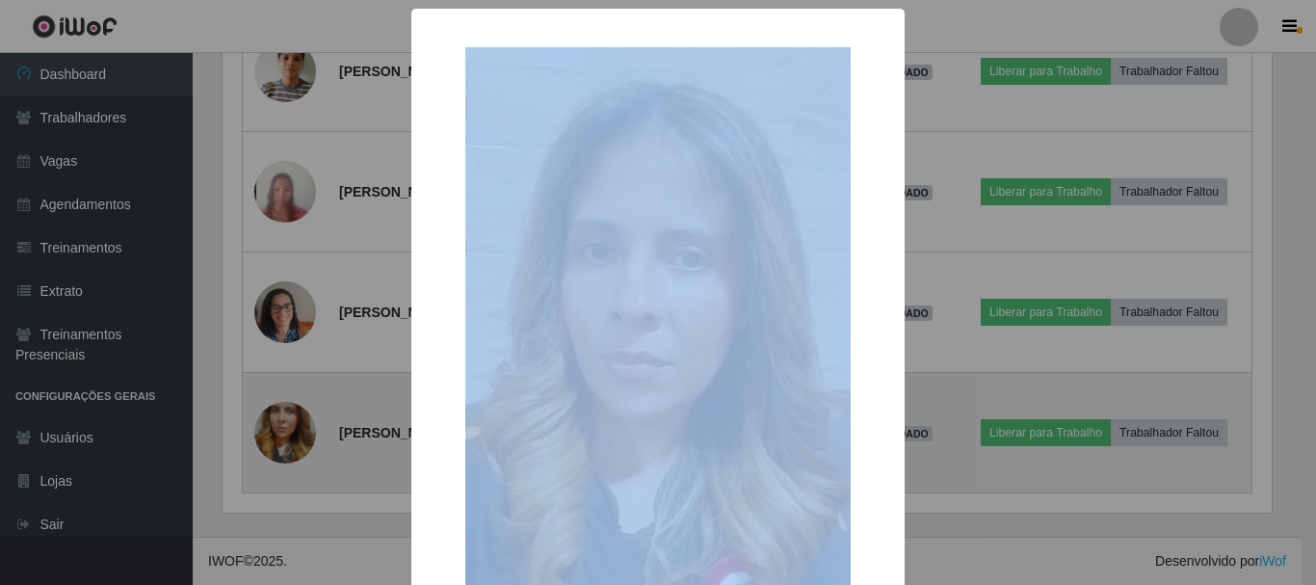
click at [290, 423] on div "× OK Cancel" at bounding box center [658, 292] width 1316 height 585
